Goal: Information Seeking & Learning: Learn about a topic

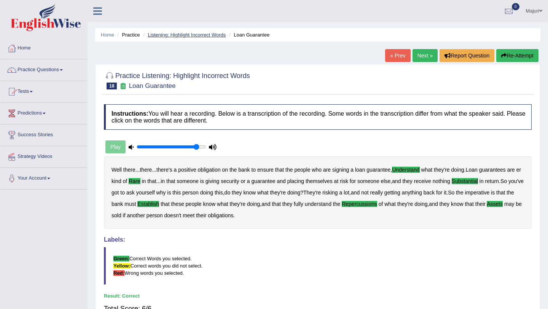
click at [196, 35] on link "Listening: Highlight Incorrect Words" at bounding box center [187, 35] width 78 height 6
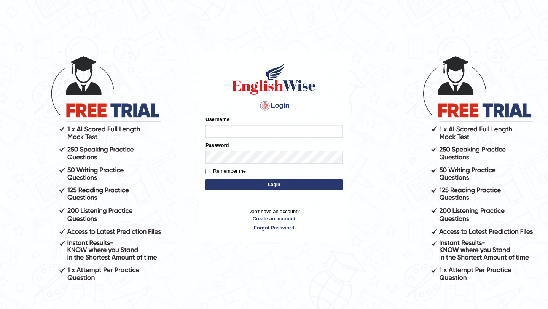
type input "Majuri123"
click at [276, 185] on button "Login" at bounding box center [274, 184] width 137 height 11
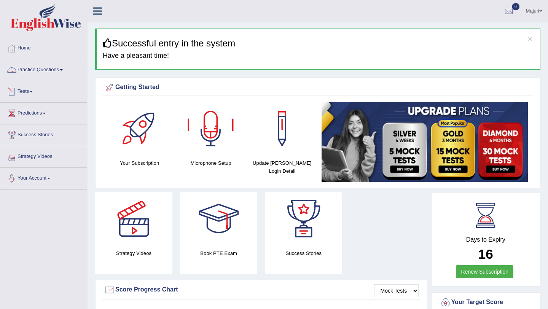
click at [56, 74] on link "Practice Questions" at bounding box center [43, 68] width 87 height 19
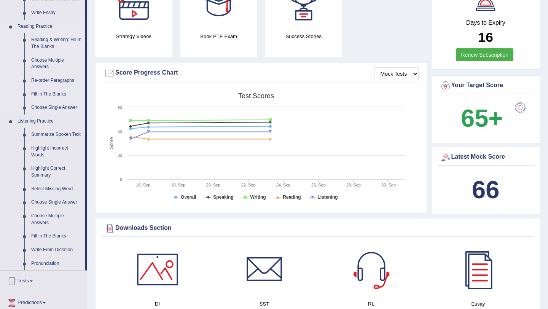
scroll to position [220, 0]
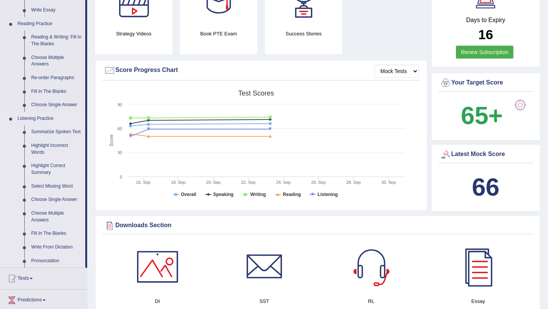
click at [38, 178] on link "Highlight Correct Summary" at bounding box center [56, 169] width 57 height 20
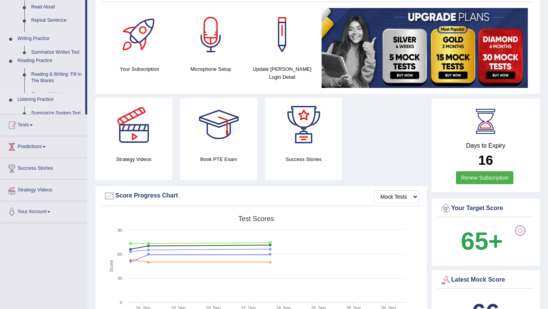
scroll to position [100, 0]
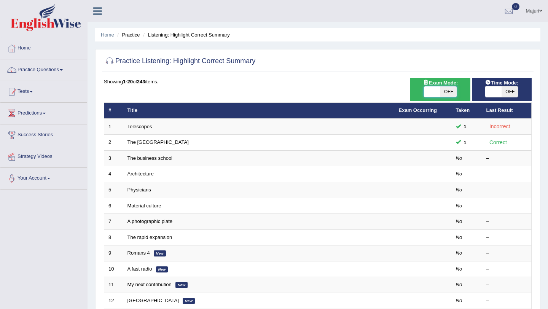
click at [433, 95] on span at bounding box center [432, 91] width 16 height 11
checkbox input "true"
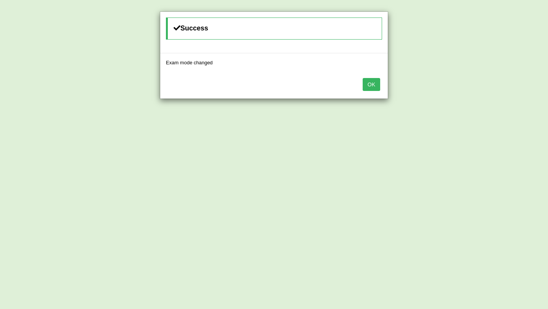
click at [372, 89] on button "OK" at bounding box center [372, 84] width 18 height 13
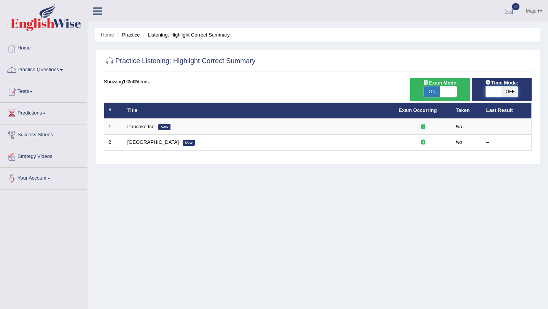
click at [492, 96] on span at bounding box center [493, 91] width 16 height 11
checkbox input "true"
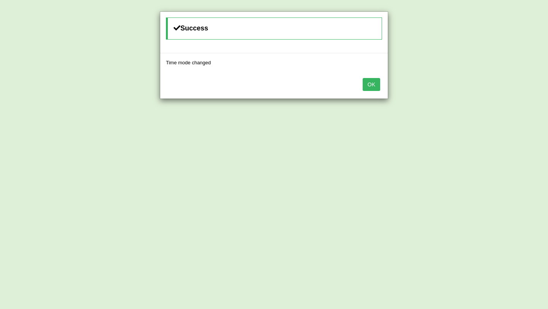
click at [372, 85] on button "OK" at bounding box center [372, 84] width 18 height 13
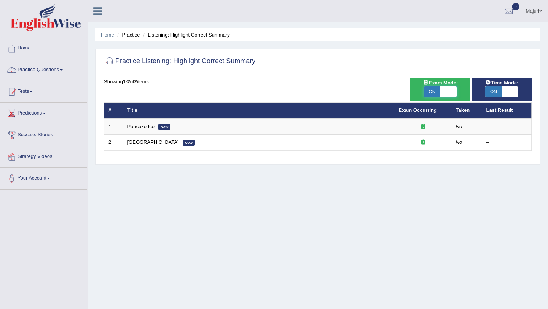
click at [451, 93] on span at bounding box center [449, 91] width 16 height 11
checkbox input "false"
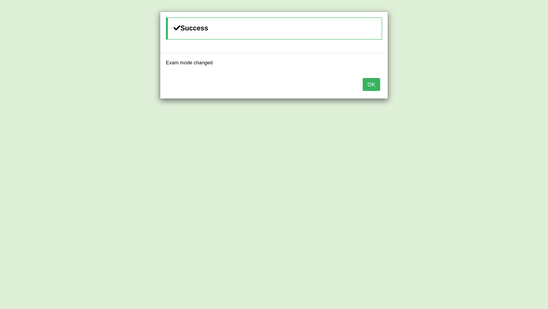
click at [375, 82] on button "OK" at bounding box center [372, 84] width 18 height 13
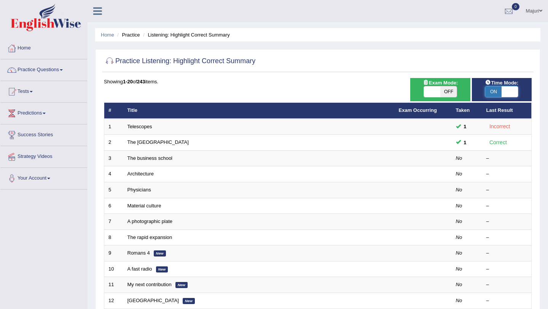
click at [507, 94] on span at bounding box center [510, 91] width 16 height 11
checkbox input "false"
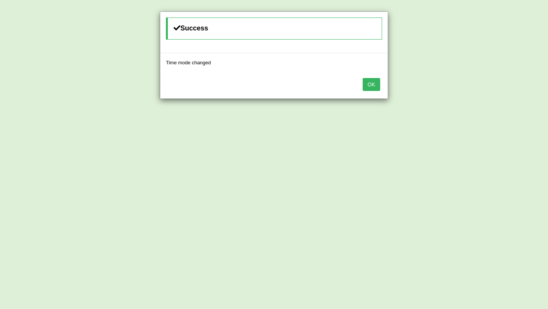
click at [375, 84] on button "OK" at bounding box center [372, 84] width 18 height 13
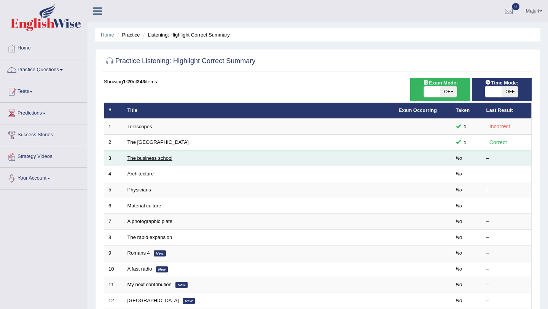
click at [140, 160] on link "The business school" at bounding box center [150, 158] width 45 height 6
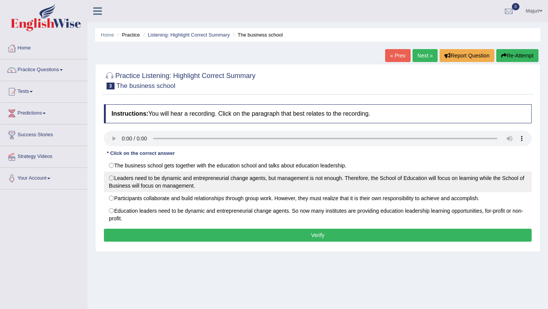
click at [160, 184] on label "Leaders need to be dynamic and entrepreneurial change agents, but management is…" at bounding box center [318, 182] width 428 height 21
radio input "true"
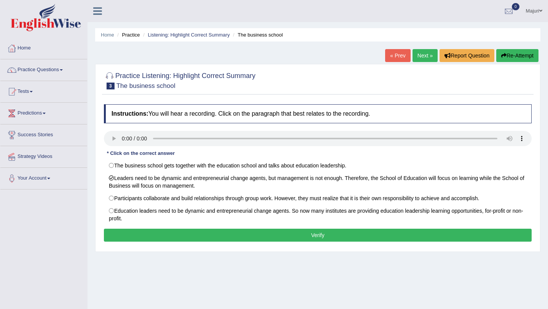
click at [218, 243] on div "Instructions: You will hear a recording. Click on the paragraph that best relat…" at bounding box center [318, 174] width 432 height 147
click at [219, 236] on button "Verify" at bounding box center [318, 235] width 428 height 13
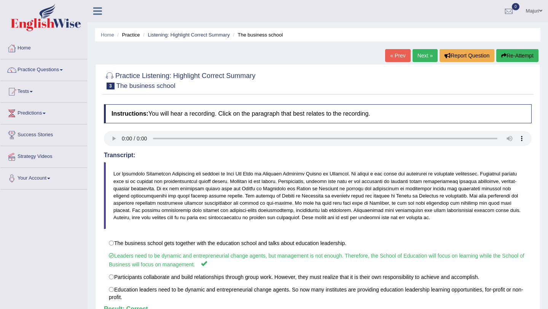
click at [418, 58] on link "Next »" at bounding box center [425, 55] width 25 height 13
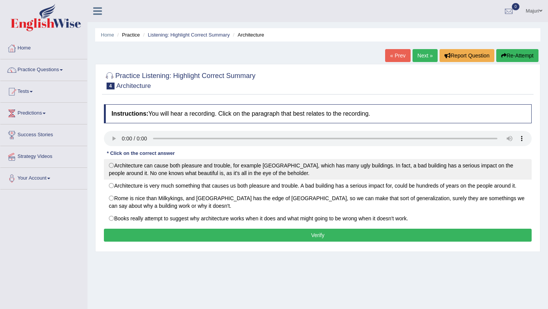
click at [161, 172] on label "Architecture can cause both pleasure and trouble, for example London, which has…" at bounding box center [318, 169] width 428 height 21
radio input "true"
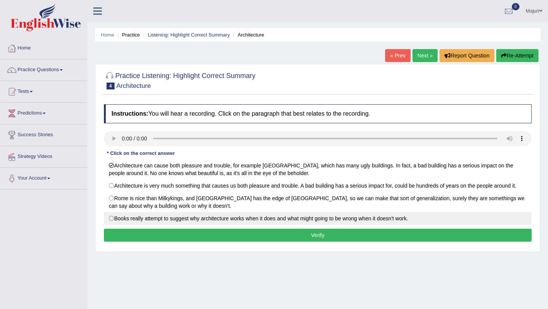
click at [224, 221] on label "Books really attempt to suggest why architecture works when it does and what mi…" at bounding box center [318, 218] width 428 height 13
radio input "true"
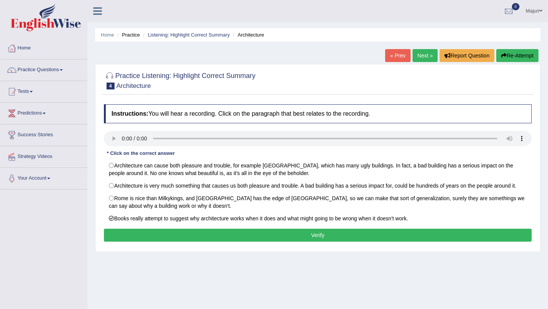
click at [232, 235] on button "Verify" at bounding box center [318, 235] width 428 height 13
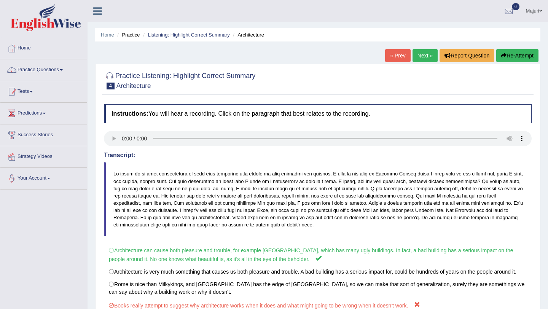
click at [424, 60] on link "Next »" at bounding box center [425, 55] width 25 height 13
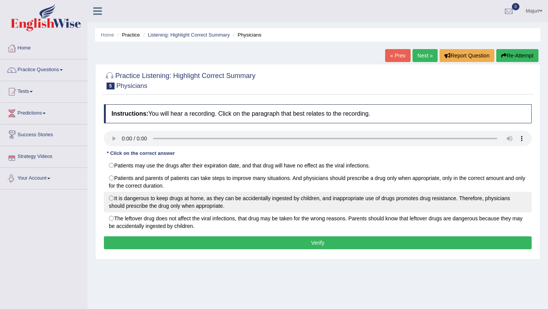
click at [129, 207] on label "It is dangerous to keep drugs at home, as they can be accidentally ingested by …" at bounding box center [318, 202] width 428 height 21
radio input "true"
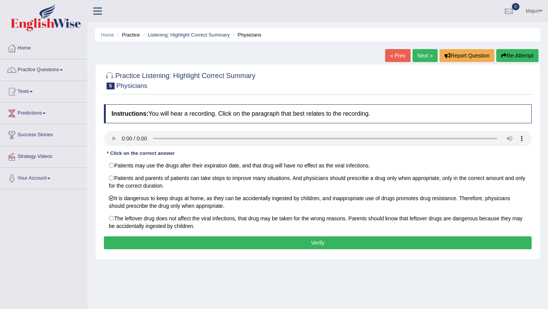
click at [190, 246] on button "Verify" at bounding box center [318, 242] width 428 height 13
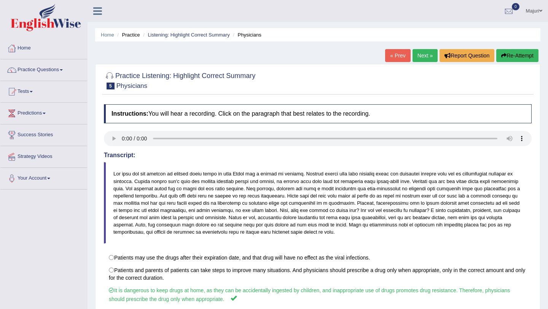
click at [420, 60] on link "Next »" at bounding box center [425, 55] width 25 height 13
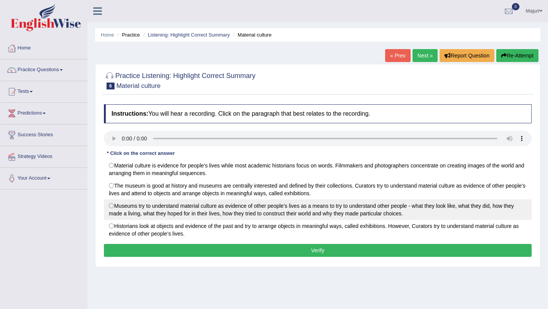
click at [156, 208] on label "Museums try to understand material culture as evidence of other people’s lives …" at bounding box center [318, 210] width 428 height 21
radio input "true"
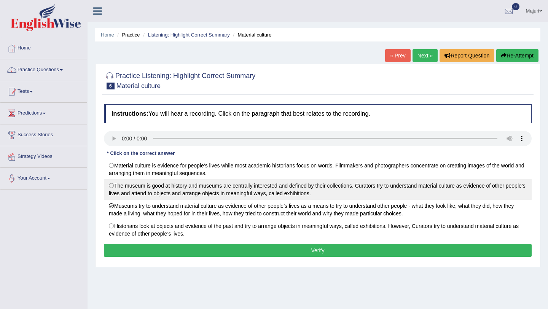
click at [263, 192] on label "The museum is good at history and museums are centrally interested and defined …" at bounding box center [318, 189] width 428 height 21
radio input "true"
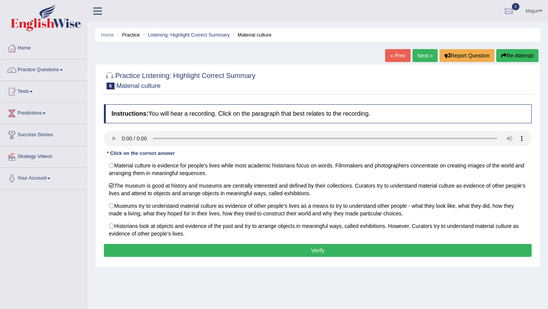
click at [316, 252] on button "Verify" at bounding box center [318, 250] width 428 height 13
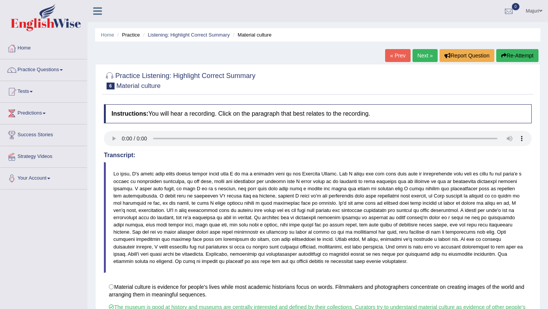
click at [419, 57] on link "Next »" at bounding box center [425, 55] width 25 height 13
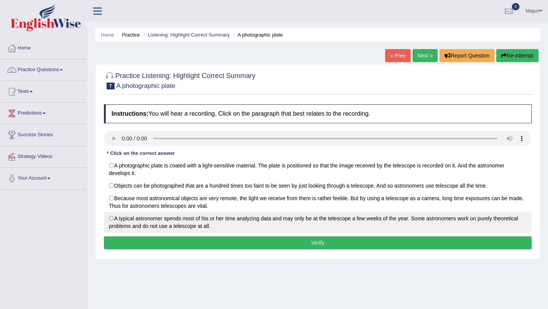
click at [188, 221] on label "A typical astronomer spends most of his or her time analyzing data and may only…" at bounding box center [318, 222] width 428 height 21
radio input "true"
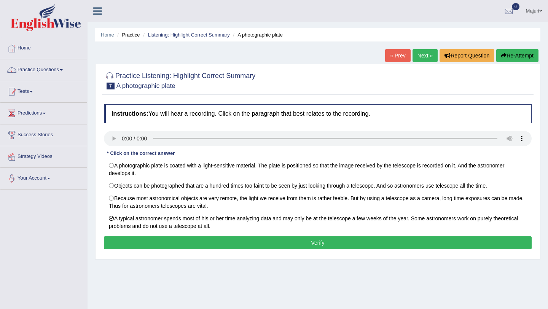
click at [203, 241] on button "Verify" at bounding box center [318, 242] width 428 height 13
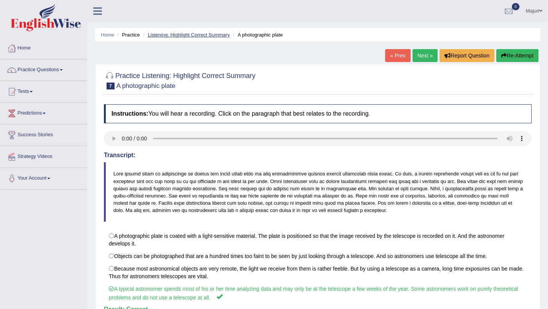
click at [194, 34] on link "Listening: Highlight Correct Summary" at bounding box center [189, 35] width 82 height 6
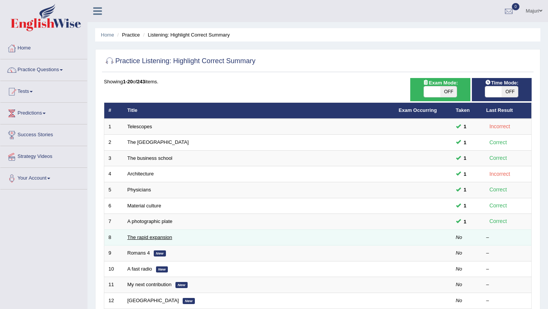
click at [145, 240] on link "The rapid expansion" at bounding box center [150, 238] width 45 height 6
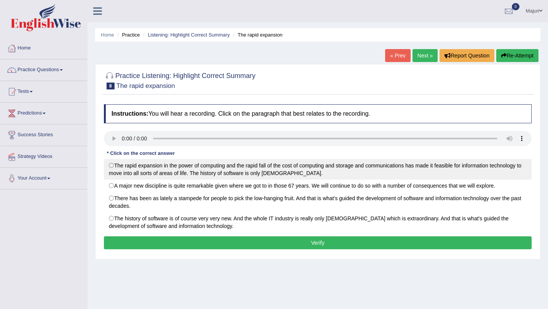
click at [186, 173] on label "The rapid expansion in the power of computing and the rapid fall of the cost of…" at bounding box center [318, 169] width 428 height 21
radio input "true"
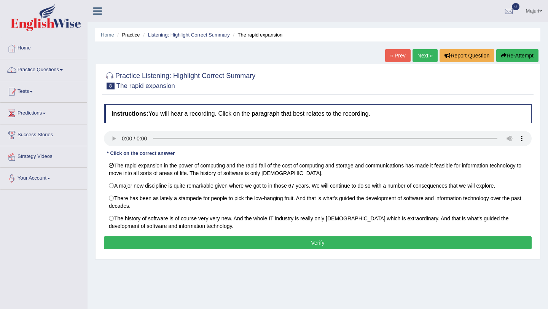
click at [247, 244] on button "Verify" at bounding box center [318, 242] width 428 height 13
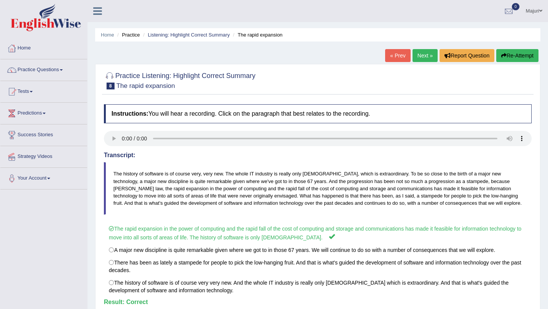
click at [421, 60] on link "Next »" at bounding box center [425, 55] width 25 height 13
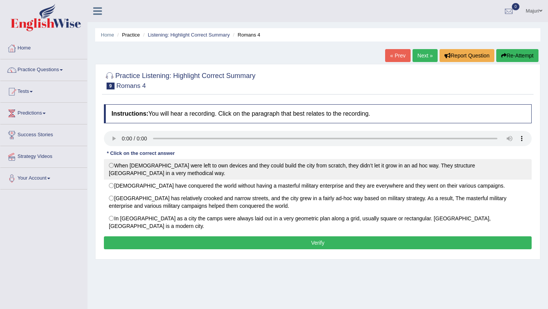
click at [149, 162] on label "When [DEMOGRAPHIC_DATA] were left to own devices and they could build the city …" at bounding box center [318, 169] width 428 height 21
radio input "true"
click at [310, 167] on label "When [DEMOGRAPHIC_DATA] were left to own devices and they could build the city …" at bounding box center [318, 169] width 428 height 21
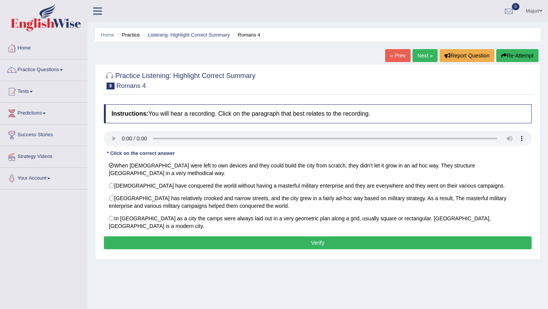
click at [309, 236] on button "Verify" at bounding box center [318, 242] width 428 height 13
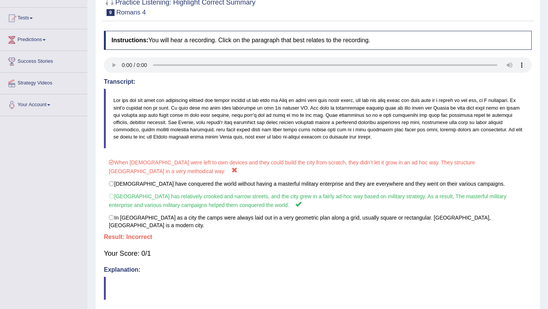
scroll to position [74, 0]
